Goal: Task Accomplishment & Management: Manage account settings

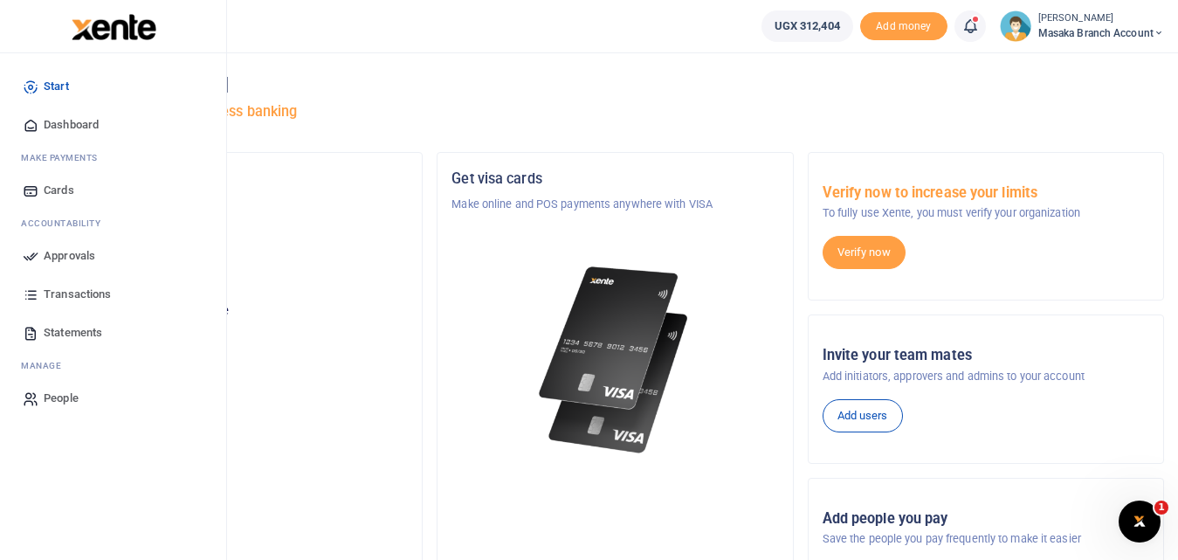
click at [72, 253] on span "Approvals" at bounding box center [70, 255] width 52 height 17
click at [54, 254] on span "Approvals" at bounding box center [70, 255] width 52 height 17
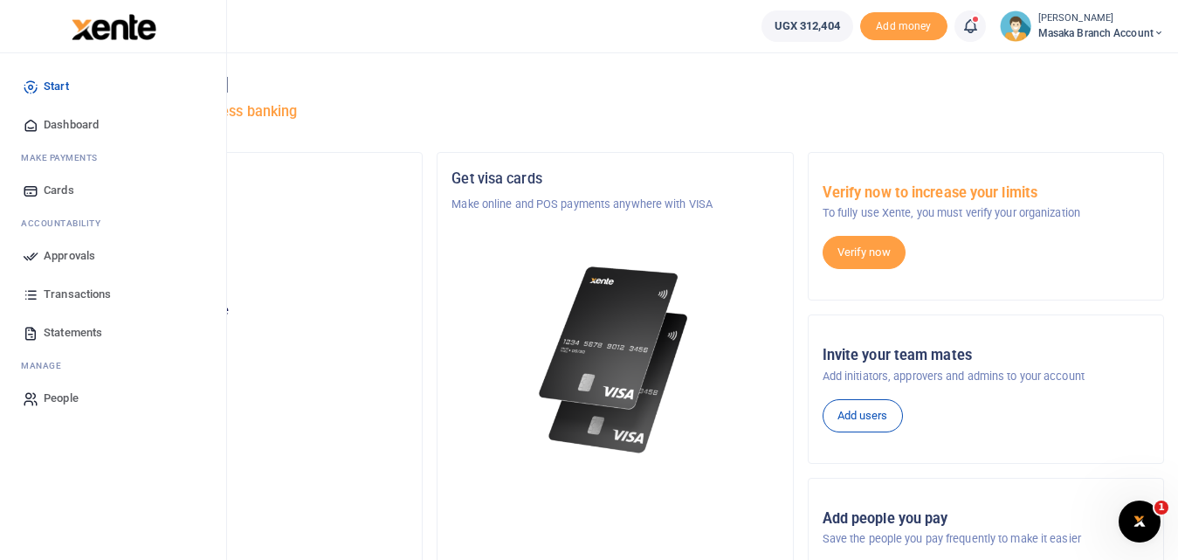
click at [54, 254] on span "Approvals" at bounding box center [70, 255] width 52 height 17
click at [63, 291] on span "Transactions" at bounding box center [77, 293] width 67 height 17
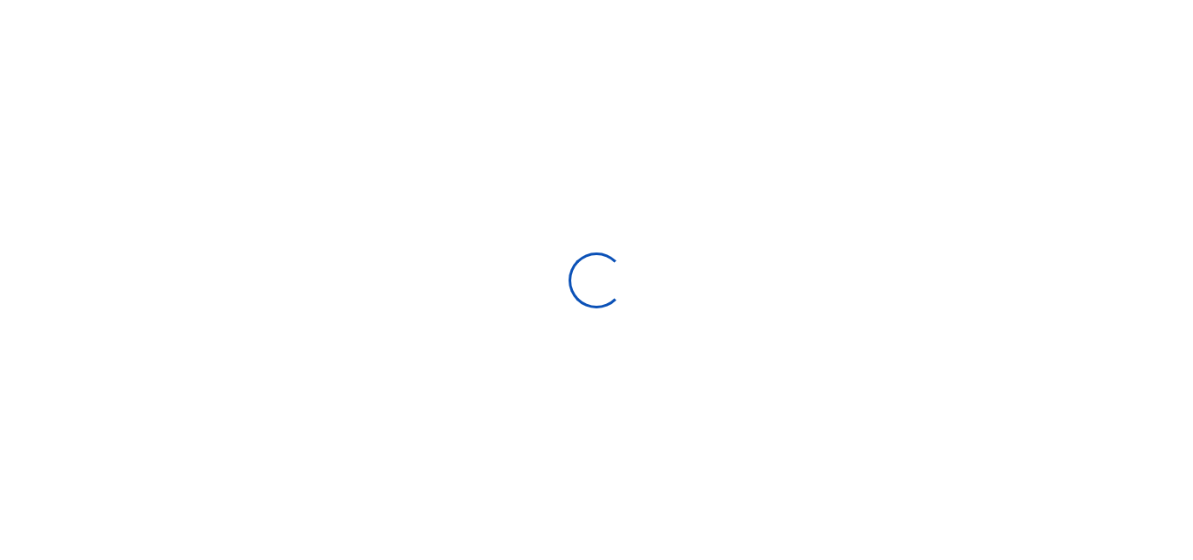
select select
type input "[DATE] - [DATE]"
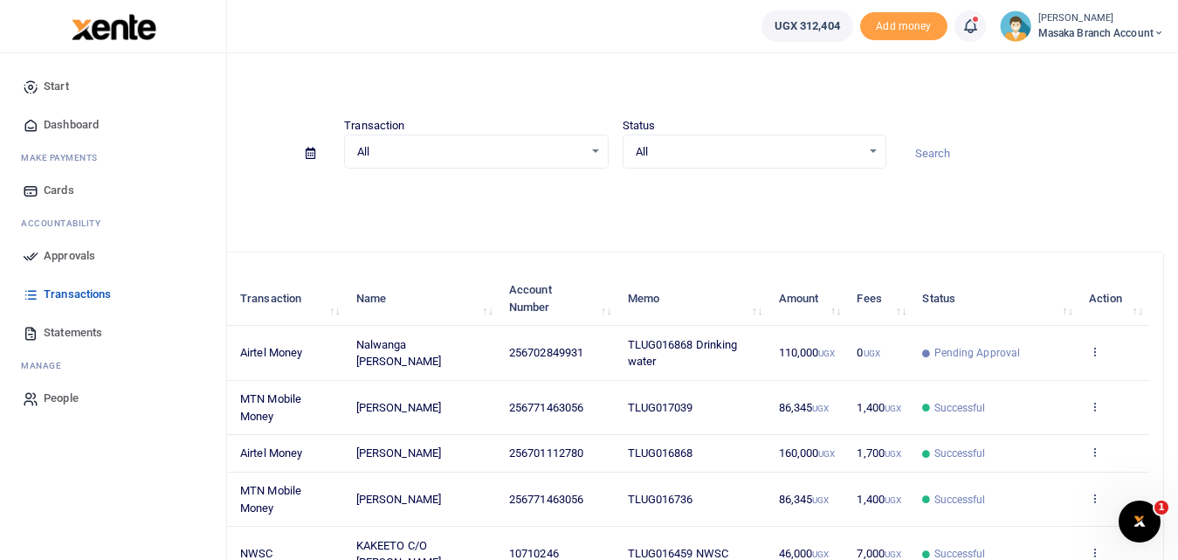
click at [65, 256] on span "Approvals" at bounding box center [70, 255] width 52 height 17
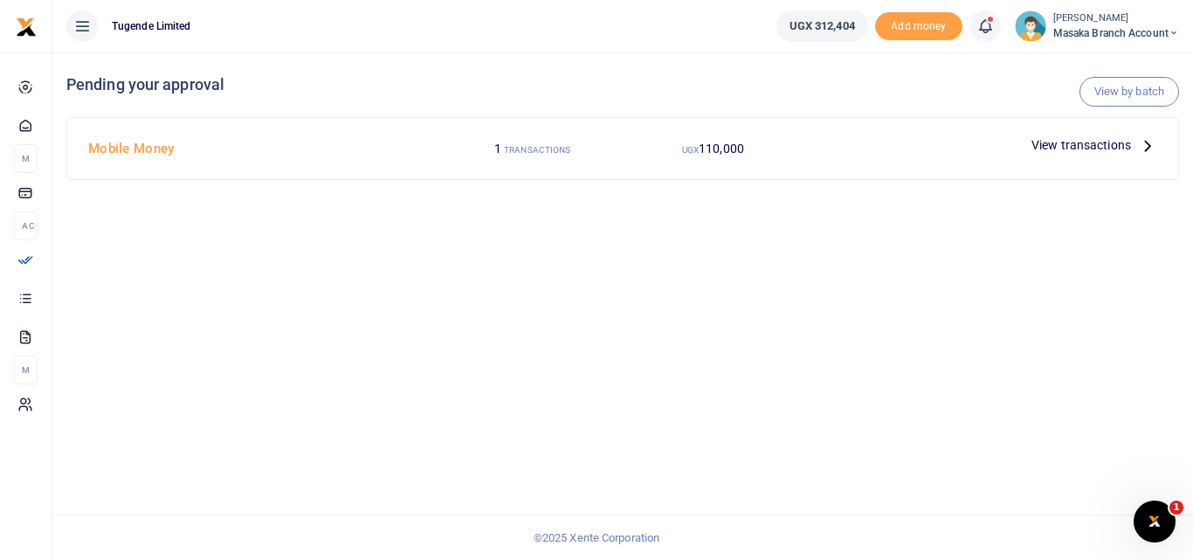
click at [1055, 144] on span "View transactions" at bounding box center [1081, 144] width 100 height 19
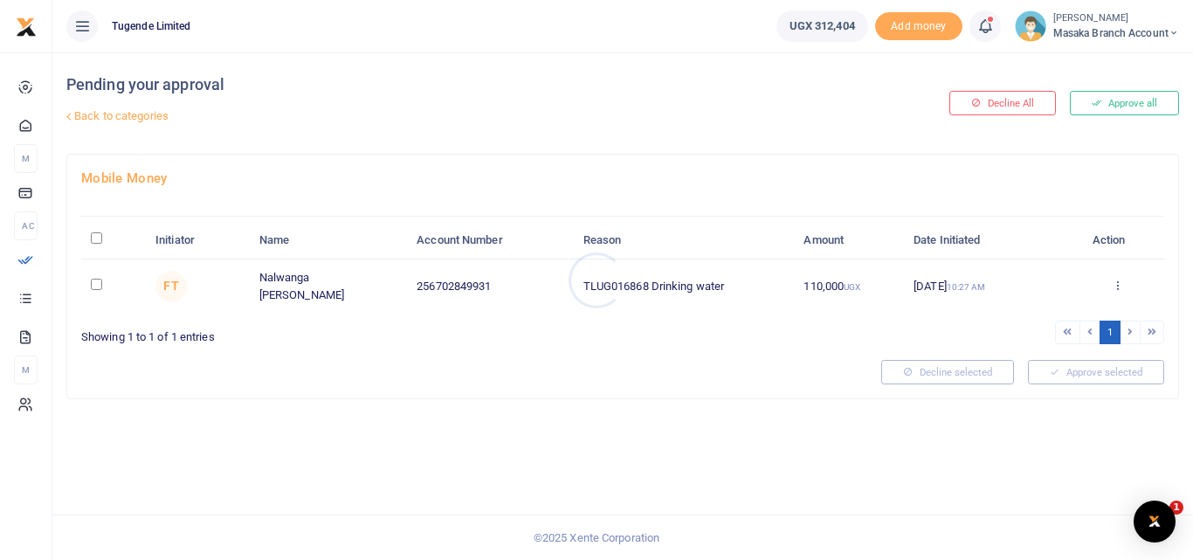
click at [94, 288] on div at bounding box center [596, 280] width 1193 height 560
click at [96, 284] on input "checkbox" at bounding box center [96, 284] width 11 height 11
checkbox input "true"
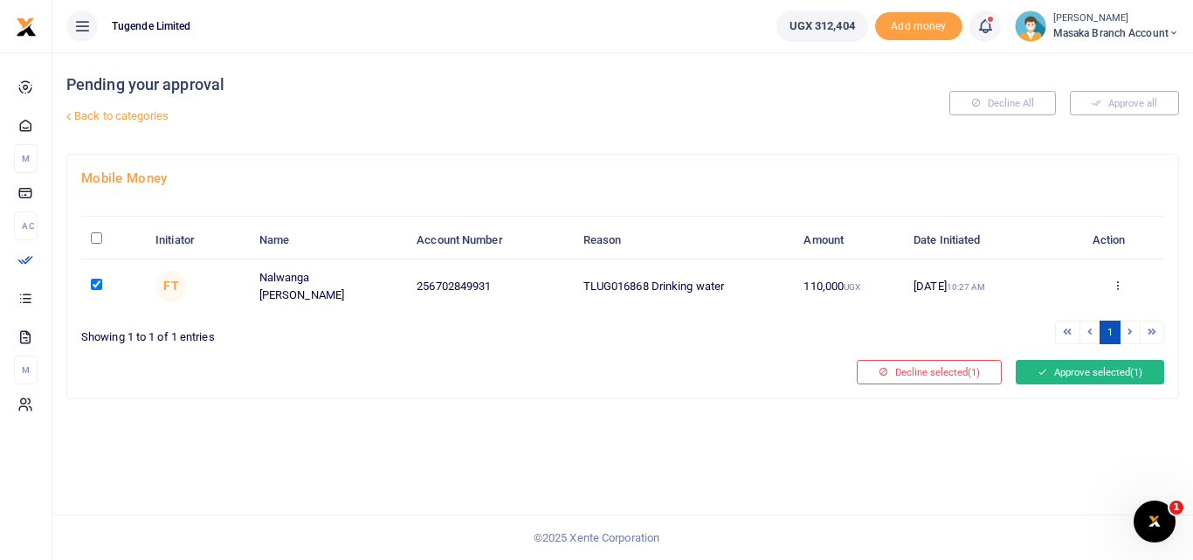
click at [1104, 377] on button "Approve selected (1)" at bounding box center [1089, 372] width 148 height 24
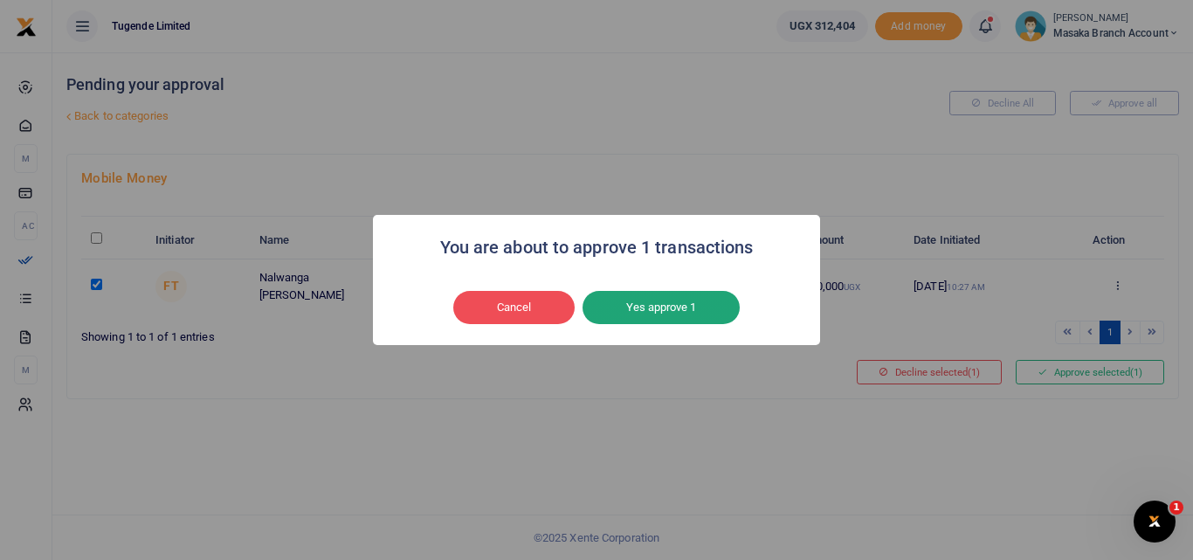
click at [700, 292] on button "Yes approve 1" at bounding box center [660, 307] width 157 height 33
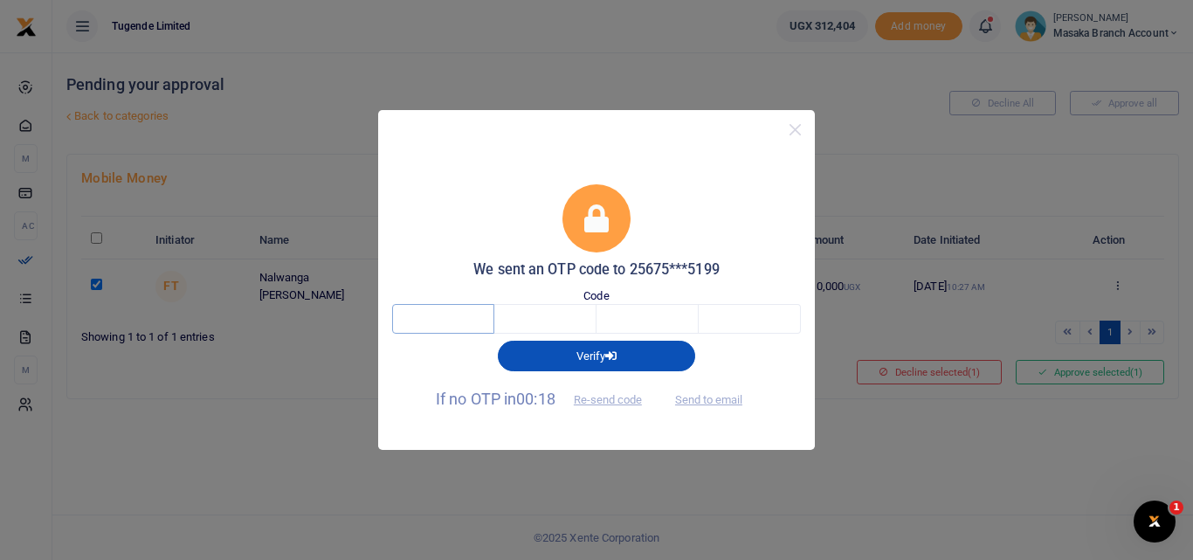
click at [442, 320] on input "text" at bounding box center [443, 319] width 102 height 30
type input "8"
type input "7"
type input "6"
type input "3"
